Goal: Check status: Check status

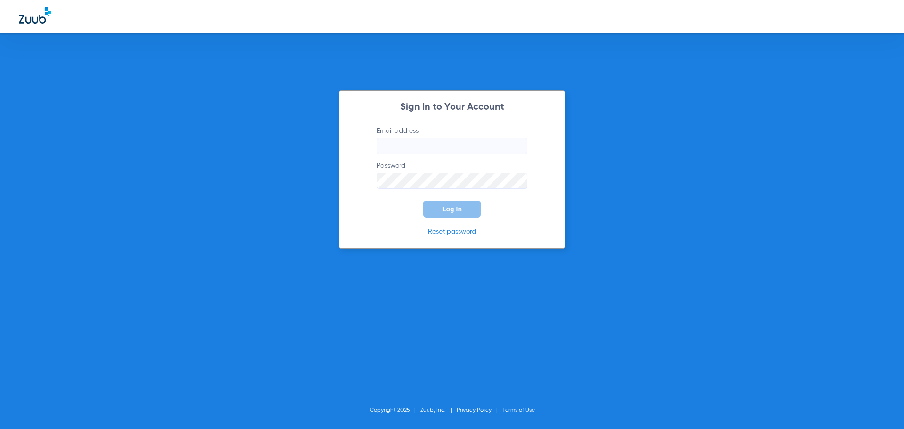
click at [406, 148] on input "Email address" at bounding box center [452, 146] width 151 height 16
type input "[EMAIL_ADDRESS][DOMAIN_NAME]"
click at [450, 204] on button "Log In" at bounding box center [451, 209] width 57 height 17
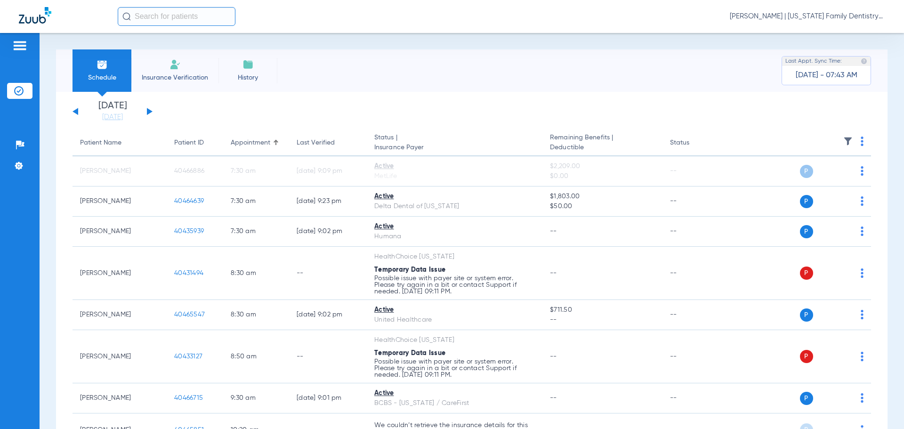
click at [148, 107] on div "[DATE] [DATE] [DATE] [DATE] [DATE] [DATE] [DATE] [DATE] [DATE] [DATE] [DATE] [D…" at bounding box center [113, 111] width 80 height 21
click at [149, 111] on button at bounding box center [150, 111] width 6 height 7
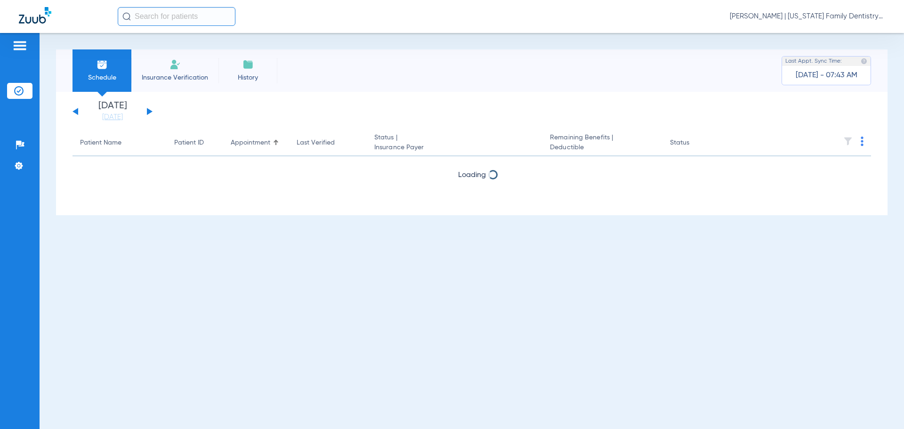
click at [149, 111] on button at bounding box center [150, 111] width 6 height 7
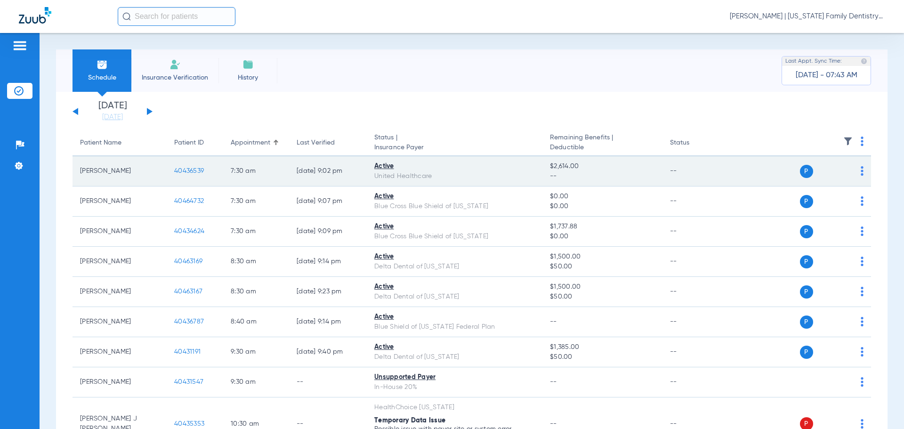
click at [194, 169] on span "40436539" at bounding box center [189, 171] width 30 height 7
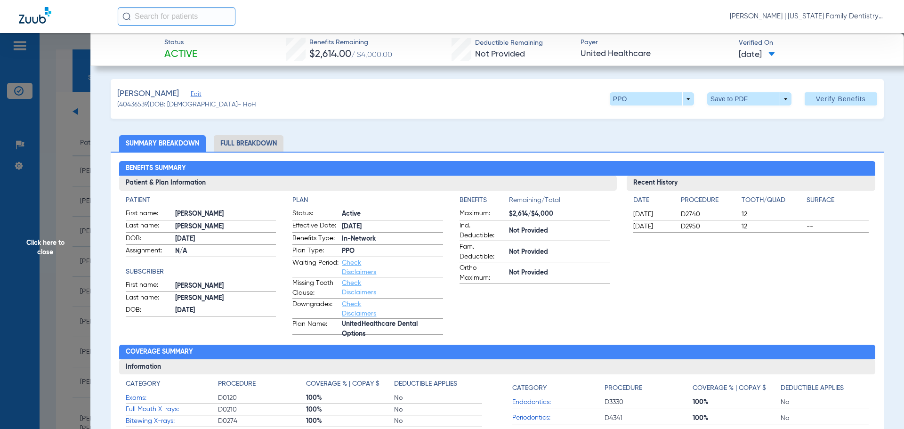
drag, startPoint x: 248, startPoint y: 144, endPoint x: 209, endPoint y: 144, distance: 38.6
click at [248, 144] on li "Full Breakdown" at bounding box center [249, 143] width 70 height 16
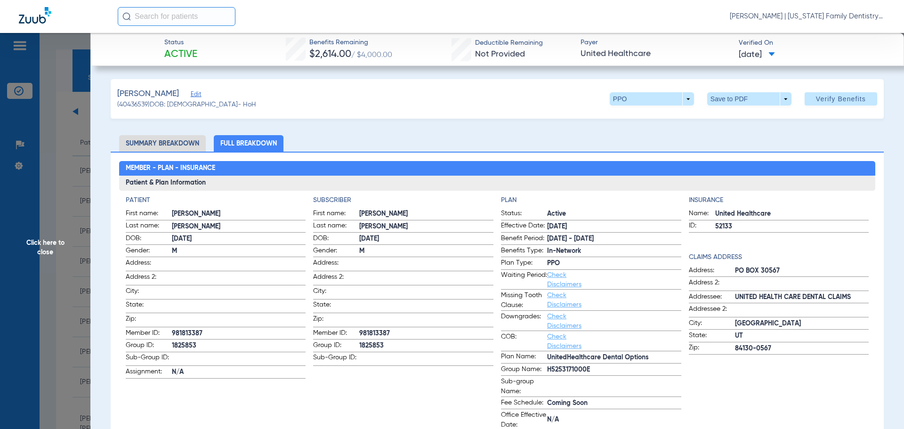
click at [176, 143] on li "Summary Breakdown" at bounding box center [162, 143] width 87 height 16
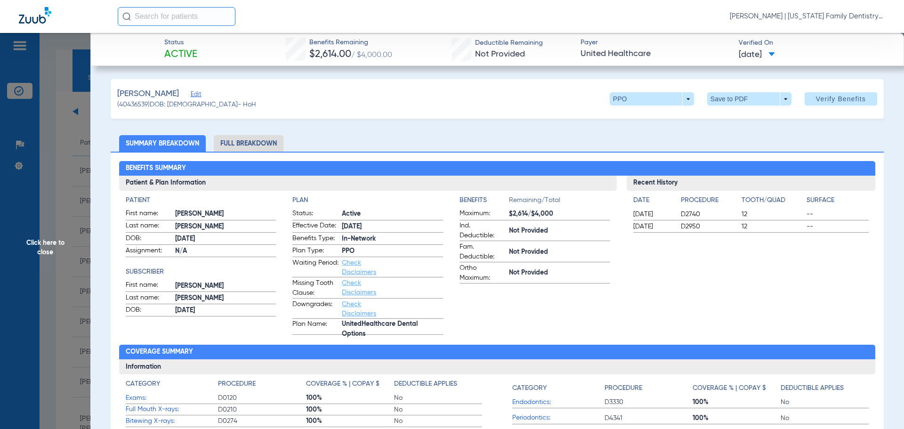
click at [74, 138] on span "Click here to close" at bounding box center [45, 247] width 90 height 429
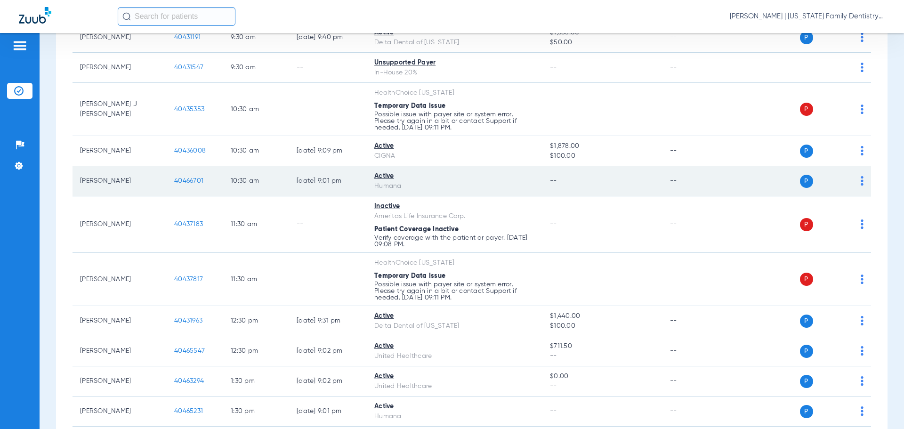
scroll to position [377, 0]
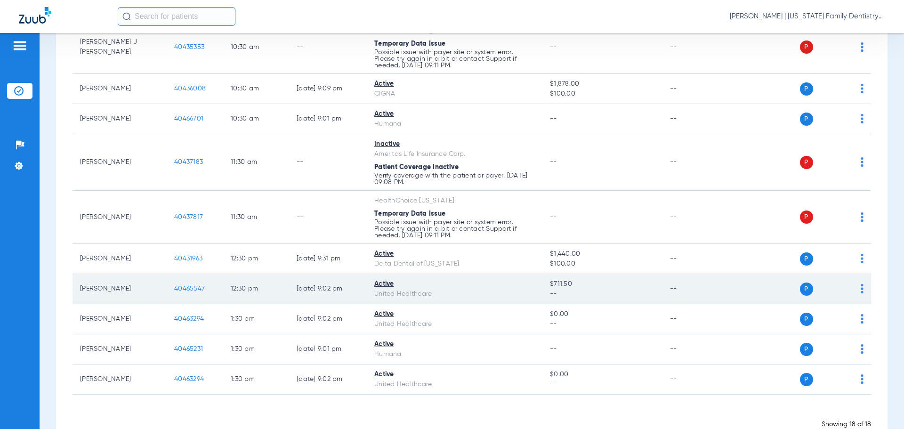
click at [188, 287] on span "40465547" at bounding box center [189, 288] width 31 height 7
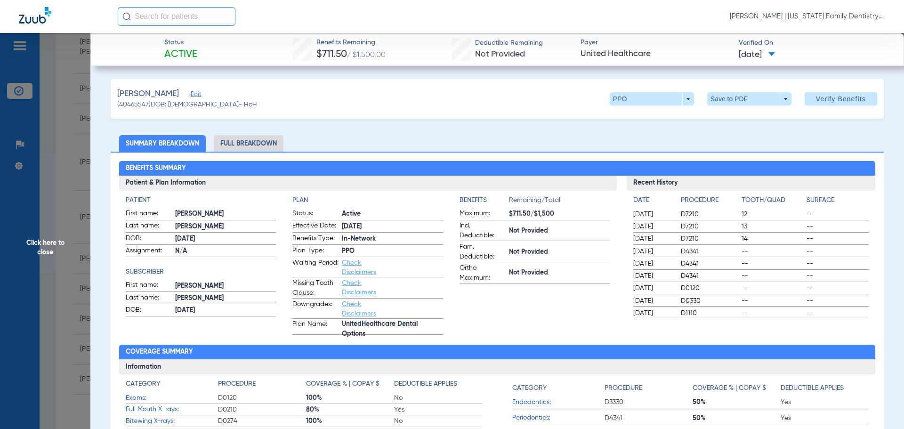
click at [253, 146] on li "Full Breakdown" at bounding box center [249, 143] width 70 height 16
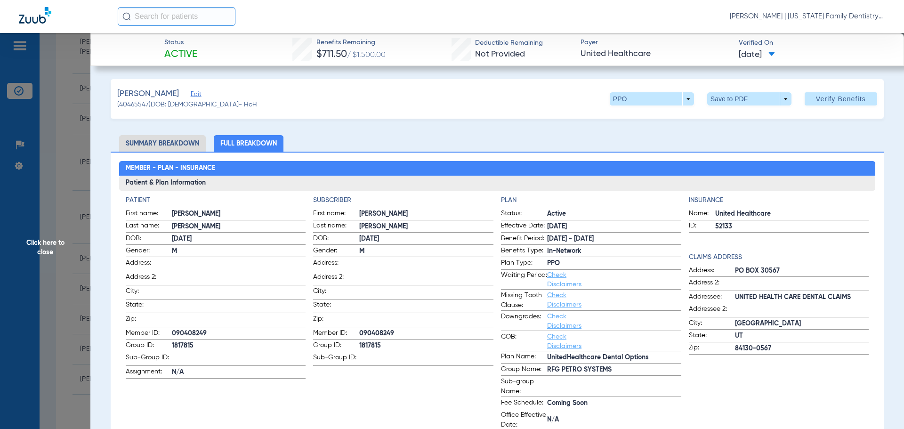
click at [178, 140] on li "Summary Breakdown" at bounding box center [162, 143] width 87 height 16
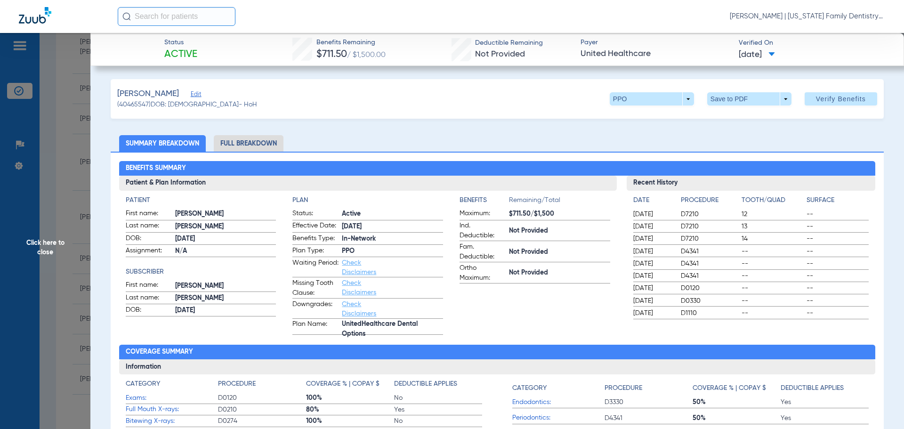
click at [82, 133] on span "Click here to close" at bounding box center [45, 247] width 90 height 429
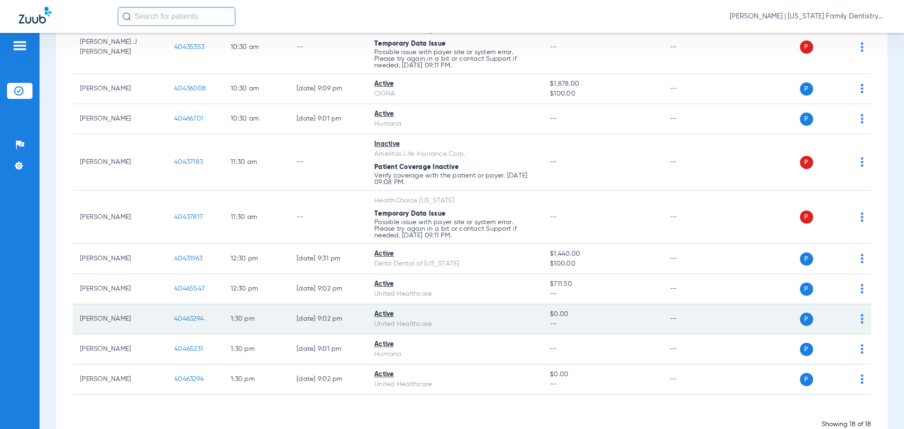
click at [190, 319] on span "40463294" at bounding box center [189, 318] width 30 height 7
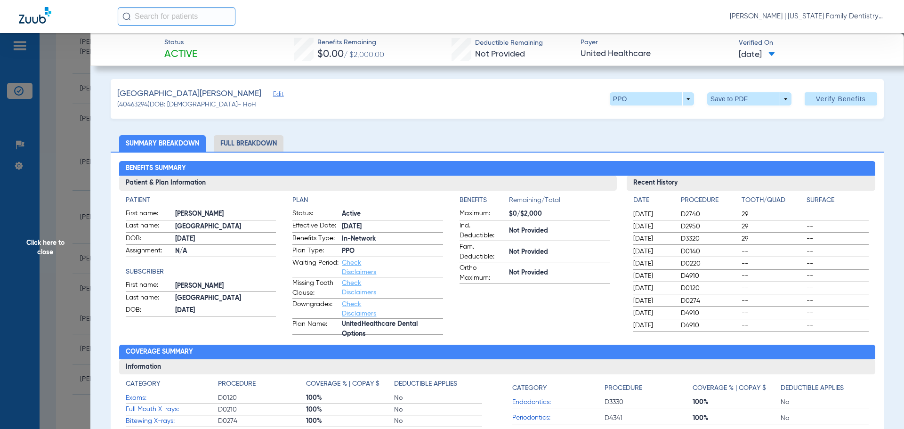
click at [254, 141] on li "Full Breakdown" at bounding box center [249, 143] width 70 height 16
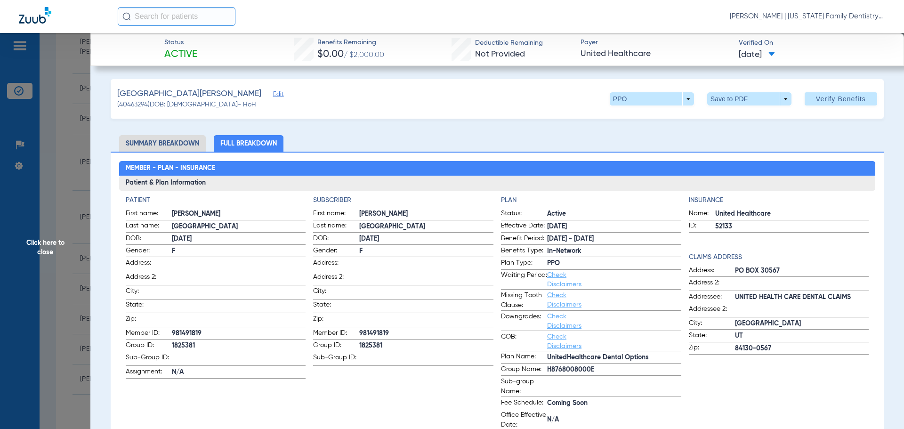
click at [166, 144] on li "Summary Breakdown" at bounding box center [162, 143] width 87 height 16
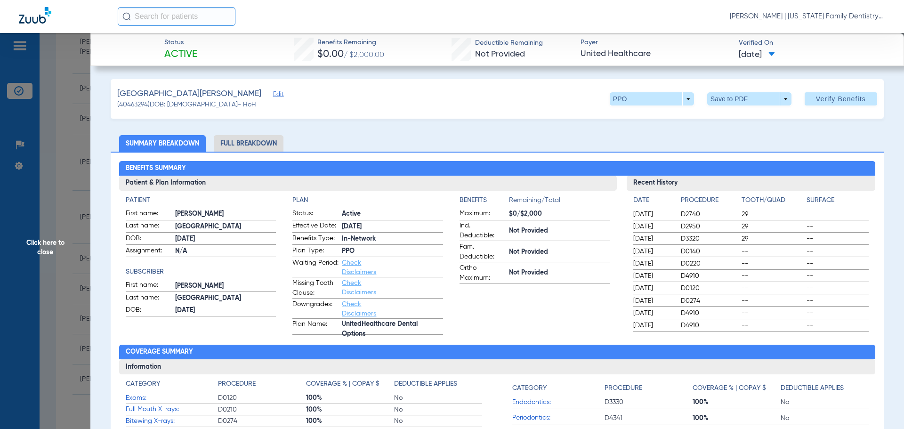
click at [73, 108] on span "Click here to close" at bounding box center [45, 247] width 90 height 429
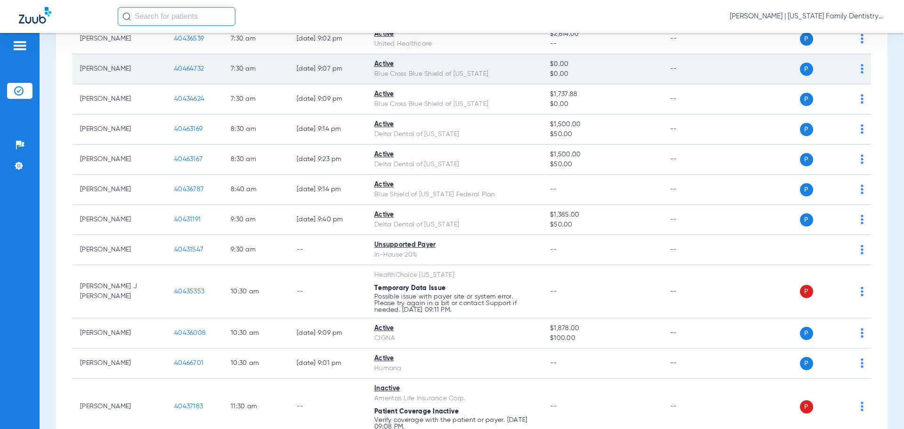
scroll to position [0, 0]
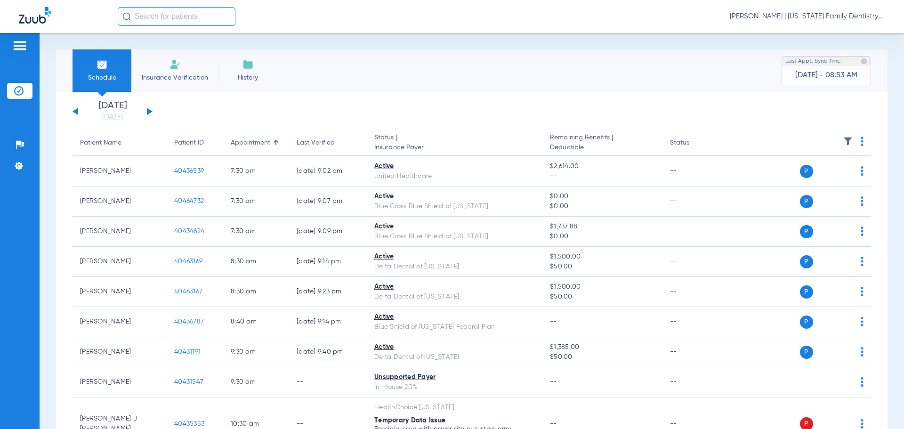
click at [149, 113] on button at bounding box center [150, 111] width 6 height 7
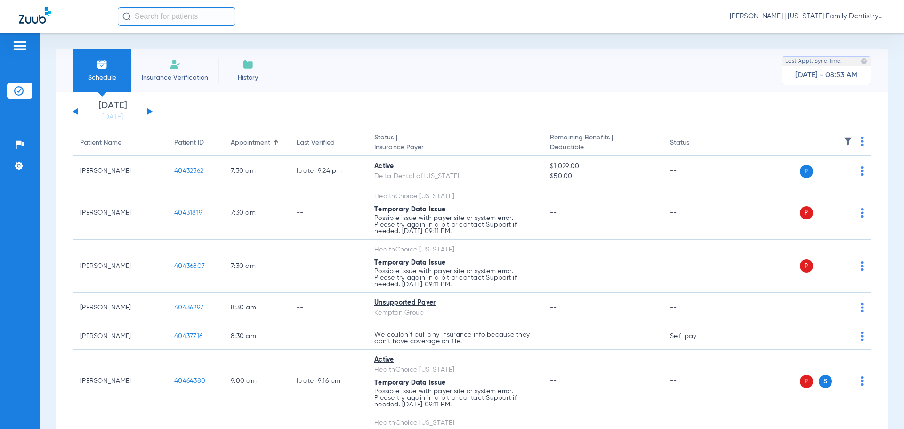
click at [74, 113] on button at bounding box center [76, 111] width 6 height 7
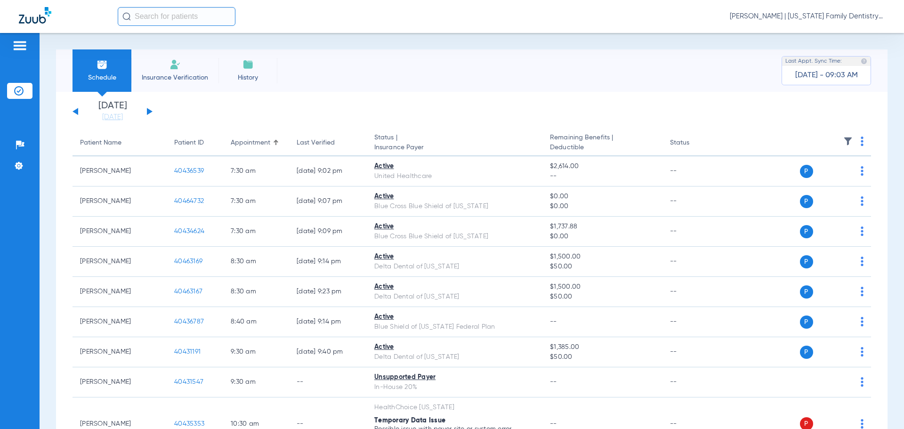
click at [152, 114] on div "[DATE] [DATE] [DATE] [DATE] [DATE] [DATE] [DATE] [DATE] [DATE] [DATE] [DATE] [D…" at bounding box center [113, 111] width 80 height 21
click at [148, 110] on button at bounding box center [150, 111] width 6 height 7
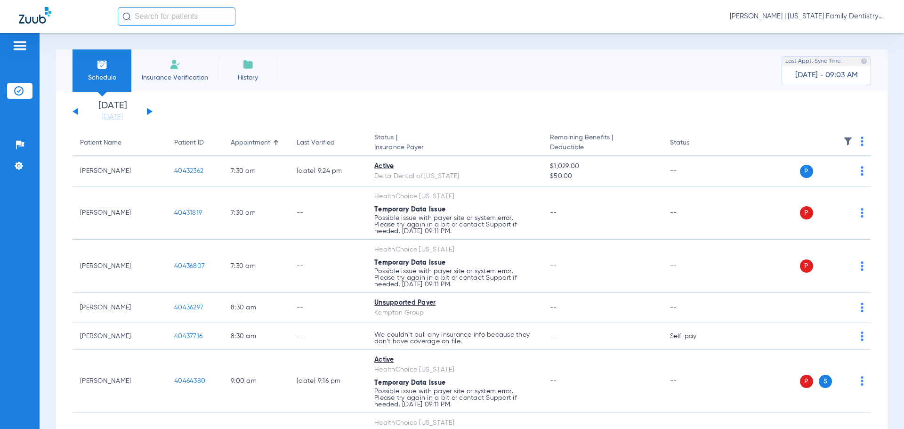
click at [78, 110] on div "[DATE] [DATE] [DATE] [DATE] [DATE] [DATE] [DATE] [DATE] [DATE] [DATE] [DATE] [D…" at bounding box center [113, 111] width 80 height 21
click at [76, 111] on button at bounding box center [76, 111] width 6 height 7
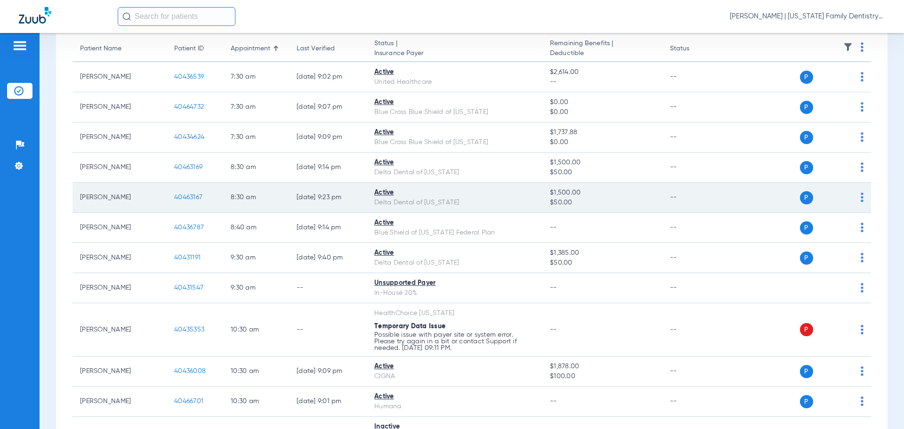
scroll to position [188, 0]
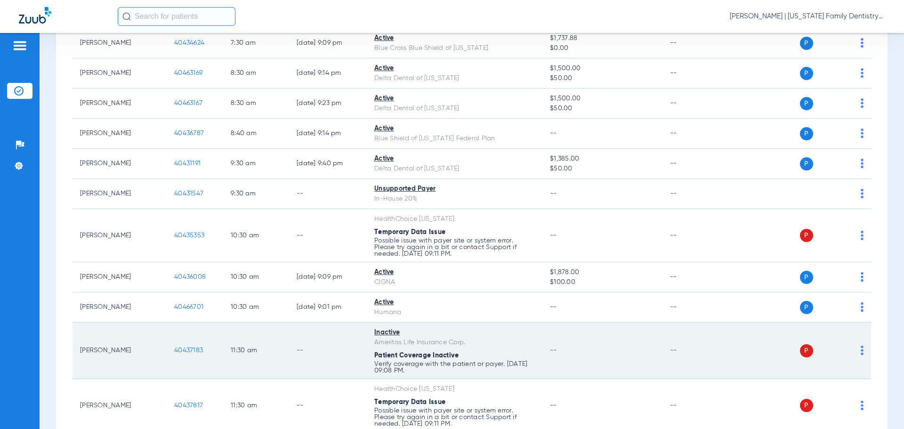
click at [194, 349] on span "40437183" at bounding box center [188, 350] width 29 height 7
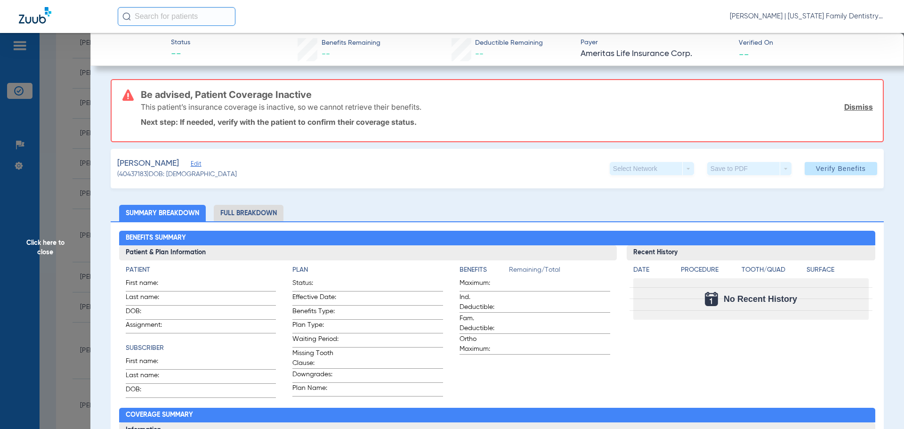
click at [75, 179] on span "Click here to close" at bounding box center [45, 247] width 90 height 429
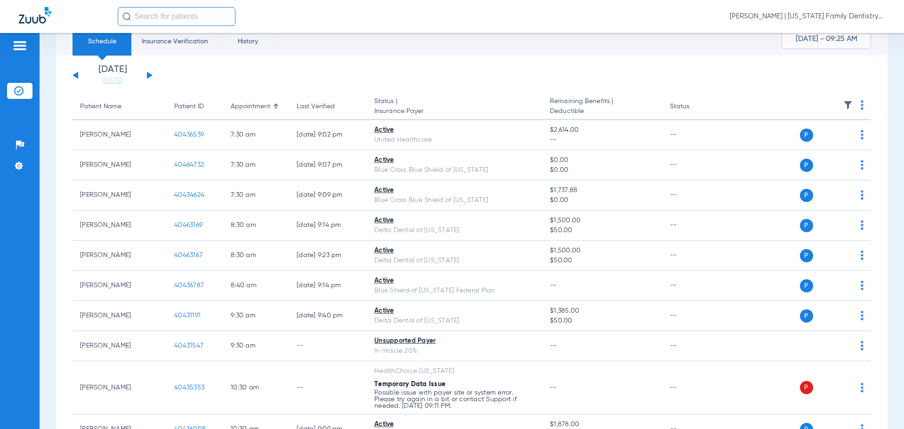
scroll to position [0, 0]
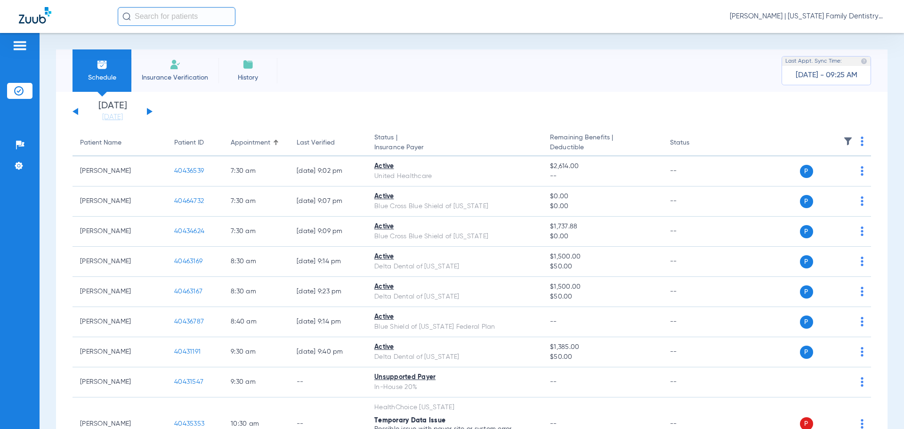
click at [144, 112] on div "[DATE] [DATE] [DATE] [DATE] [DATE] [DATE] [DATE] [DATE] [DATE] [DATE] [DATE] [D…" at bounding box center [113, 111] width 80 height 21
click at [151, 110] on div "[DATE] [DATE] [DATE] [DATE] [DATE] [DATE] [DATE] [DATE] [DATE] [DATE] [DATE] [D…" at bounding box center [113, 111] width 80 height 21
click at [148, 112] on button at bounding box center [150, 111] width 6 height 7
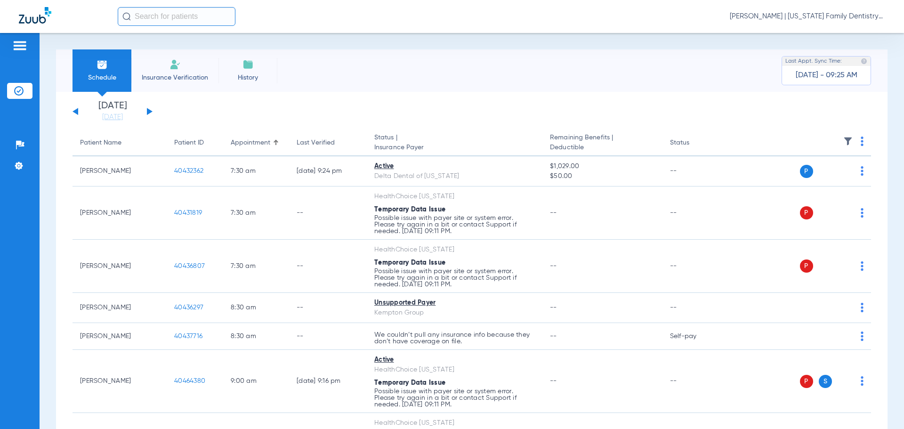
click at [76, 108] on div "[DATE] [DATE] [DATE] [DATE] [DATE] [DATE] [DATE] [DATE] [DATE] [DATE] [DATE] [D…" at bounding box center [113, 111] width 80 height 21
click at [76, 113] on button at bounding box center [76, 111] width 6 height 7
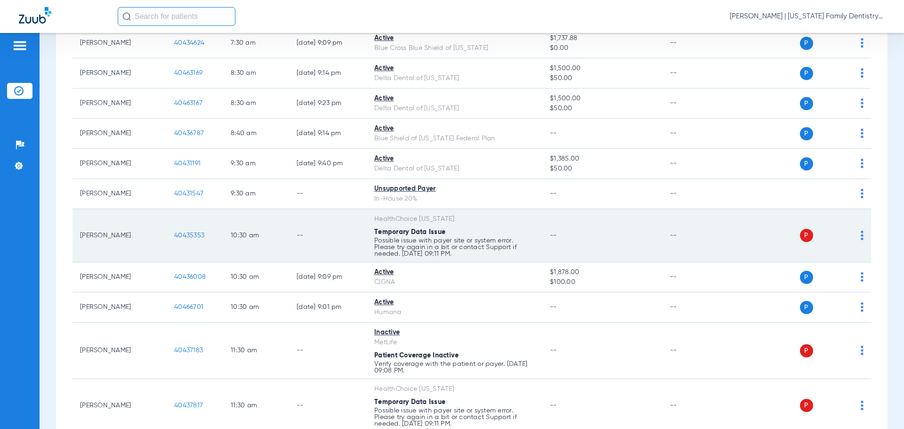
scroll to position [235, 0]
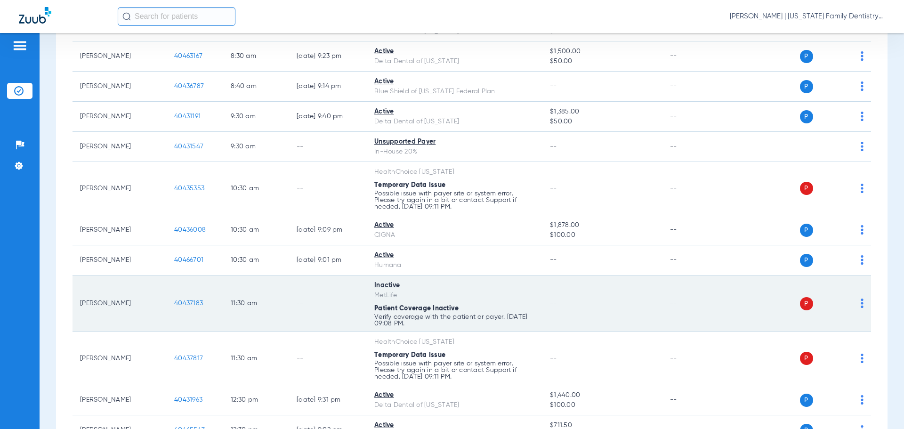
click at [184, 300] on span "40437183" at bounding box center [188, 303] width 29 height 7
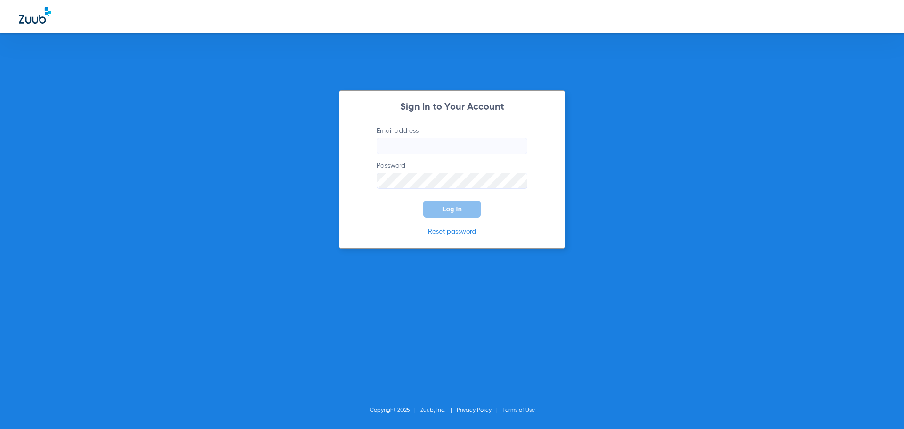
drag, startPoint x: 482, startPoint y: 148, endPoint x: 476, endPoint y: 150, distance: 6.0
click at [480, 149] on input "Email address" at bounding box center [452, 146] width 151 height 16
